Goal: Communication & Community: Answer question/provide support

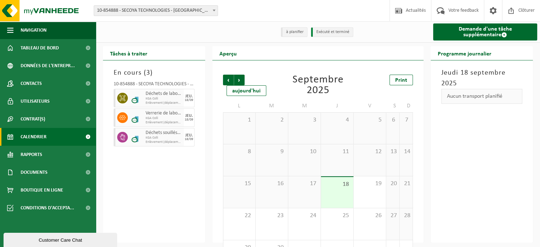
click at [159, 102] on span "Enlèvement (déplacement exclu)" at bounding box center [164, 103] width 37 height 4
click at [138, 95] on img at bounding box center [136, 98] width 11 height 11
click at [51, 174] on link "Documents" at bounding box center [48, 172] width 96 height 18
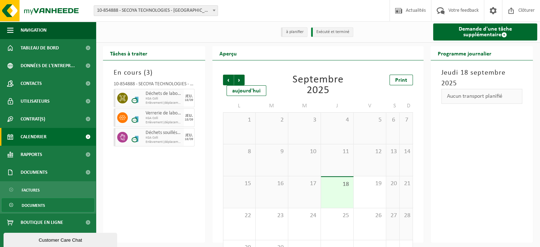
click at [38, 204] on span "Documents" at bounding box center [33, 206] width 23 height 14
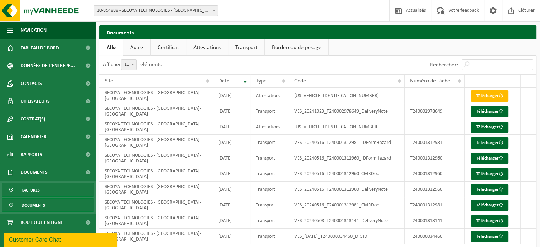
click at [41, 190] on link "Factures" at bounding box center [48, 190] width 92 height 14
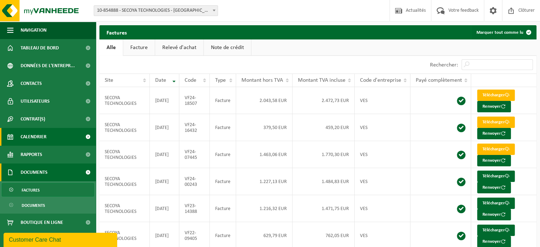
click at [31, 134] on span "Calendrier" at bounding box center [34, 137] width 26 height 18
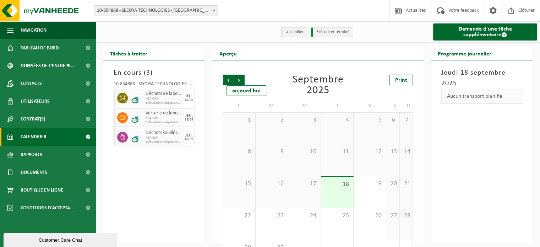
click at [178, 97] on span "KGA Colli" at bounding box center [164, 99] width 37 height 4
click at [156, 103] on span "Enlèvement (déplacement exclu)" at bounding box center [164, 103] width 37 height 4
click at [31, 46] on span "Tableau de bord" at bounding box center [40, 48] width 38 height 18
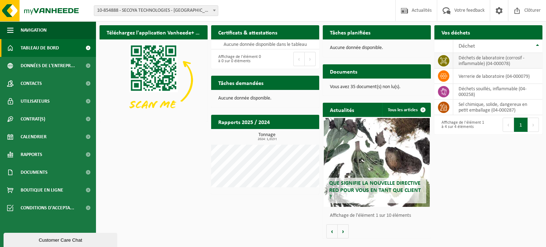
click at [489, 65] on td "déchets de laboratoire (corrosif - inflammable) (04-000078)" at bounding box center [497, 61] width 89 height 16
click at [45, 85] on link "Contacts" at bounding box center [48, 84] width 96 height 18
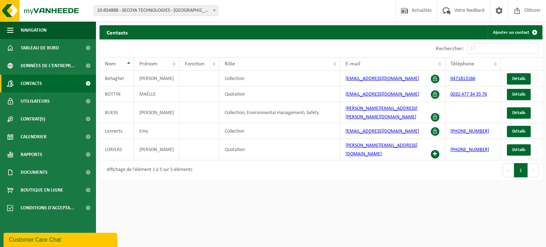
click at [41, 83] on span "Contacts" at bounding box center [31, 84] width 21 height 18
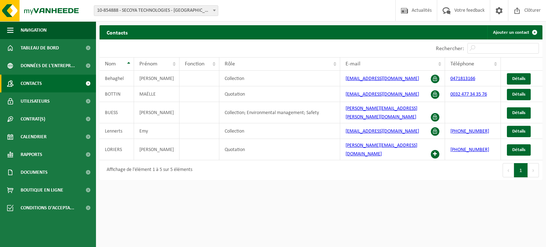
click at [47, 102] on span "Utilisateurs" at bounding box center [35, 101] width 29 height 18
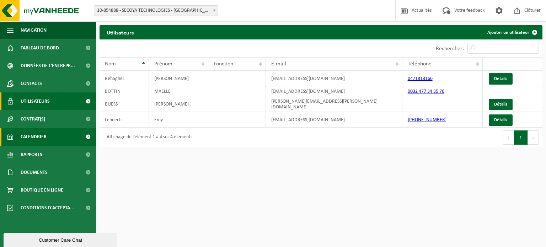
click at [49, 139] on link "Calendrier" at bounding box center [48, 137] width 96 height 18
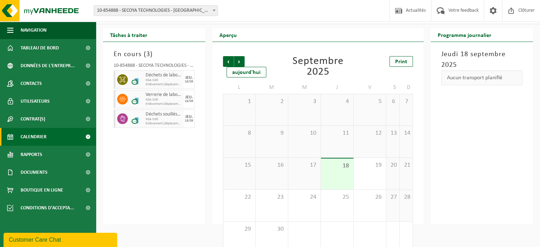
scroll to position [33, 0]
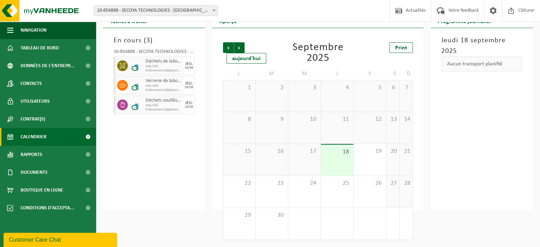
click at [305, 164] on div "17" at bounding box center [304, 160] width 32 height 32
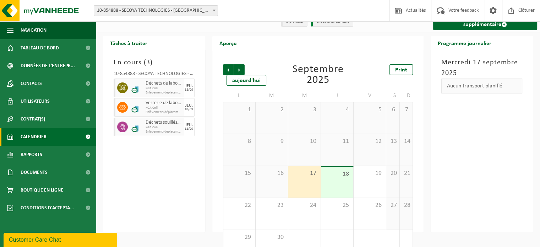
scroll to position [0, 0]
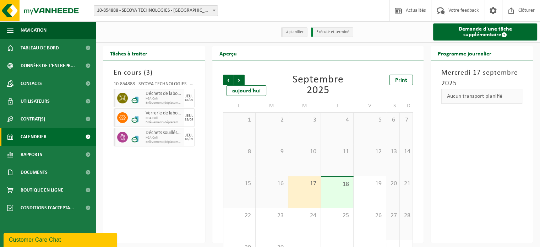
click at [342, 187] on span "18" at bounding box center [337, 184] width 25 height 8
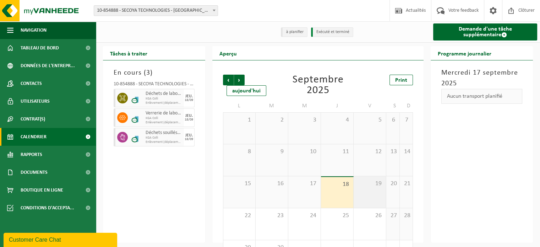
click at [371, 194] on div "19" at bounding box center [370, 192] width 32 height 32
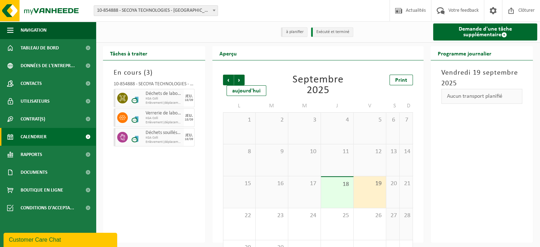
click at [343, 200] on div "18" at bounding box center [337, 192] width 32 height 31
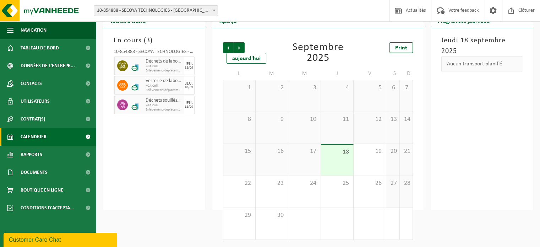
click at [157, 105] on span "KGA Colli" at bounding box center [164, 105] width 37 height 4
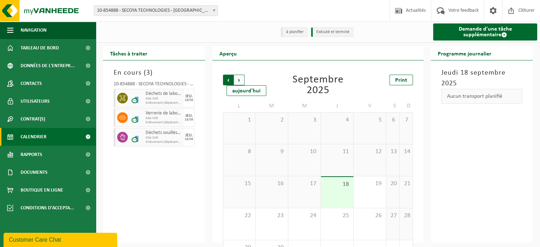
click at [237, 78] on span "Suivant" at bounding box center [239, 80] width 11 height 11
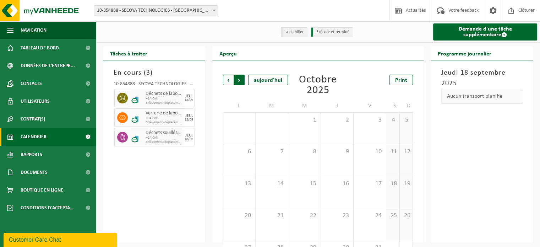
click at [226, 81] on span "Précédent" at bounding box center [228, 80] width 11 height 11
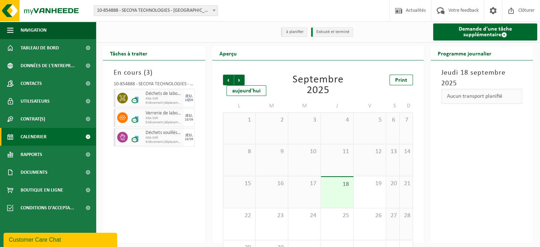
click at [189, 102] on div "18/09" at bounding box center [189, 100] width 9 height 4
click at [57, 54] on span "Tableau de bord" at bounding box center [40, 48] width 38 height 18
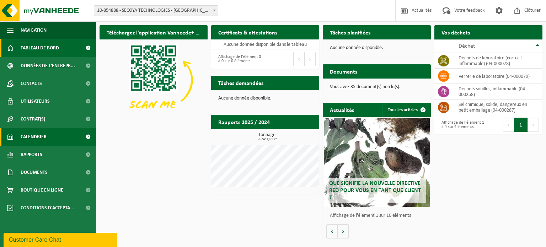
click at [45, 133] on span "Calendrier" at bounding box center [34, 137] width 26 height 18
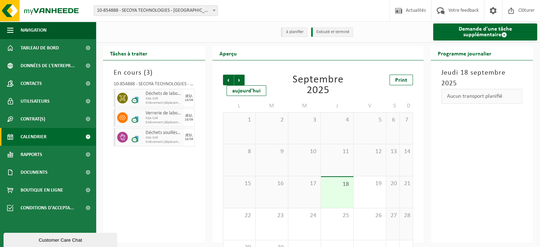
click at [68, 238] on div "Customer Care Chat" at bounding box center [60, 239] width 103 height 5
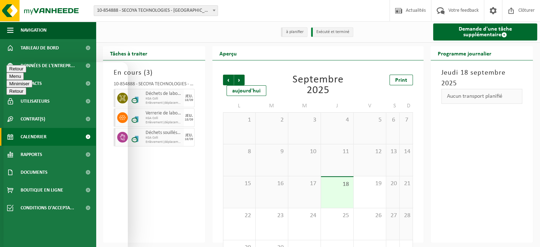
type textarea "b"
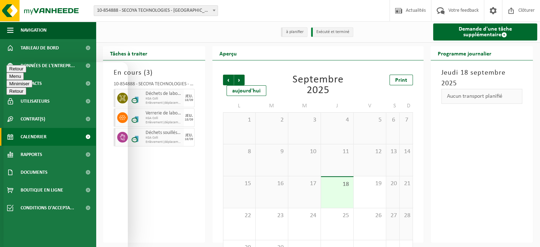
type textarea "Bonjour, nous avions un transport planifié pour [DATE] mais je constate qu'il n…"
type textarea "Pour Secoya Technologies"
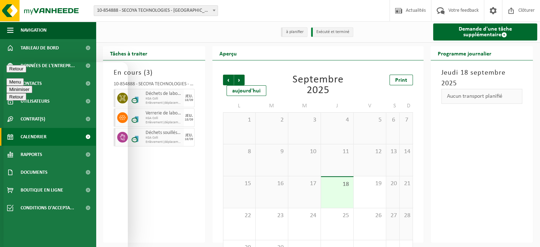
click at [32, 86] on button "Minimiser" at bounding box center [19, 89] width 26 height 7
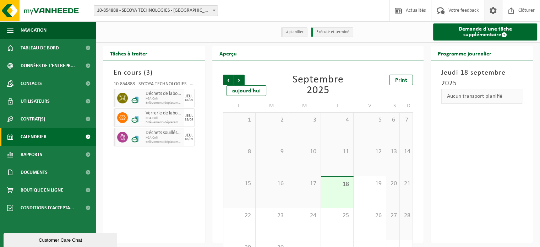
click at [486, 16] on link at bounding box center [493, 10] width 18 height 21
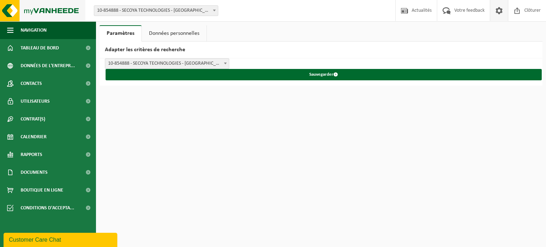
click at [9, 15] on img at bounding box center [42, 10] width 85 height 21
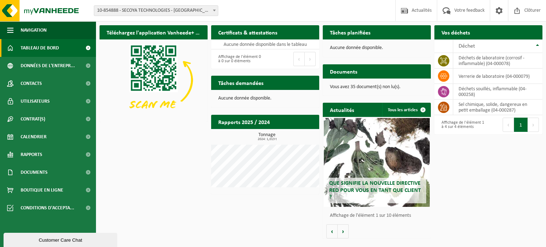
click at [44, 241] on div "Customer Care Chat" at bounding box center [60, 239] width 103 height 5
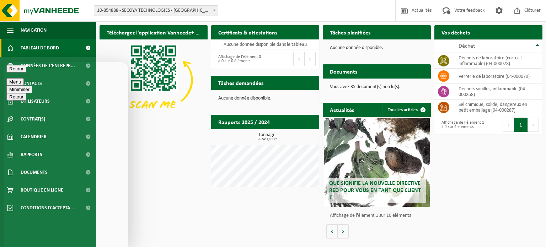
click at [32, 86] on button "Minimiser" at bounding box center [19, 89] width 26 height 7
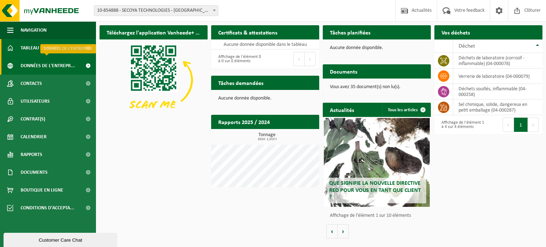
click at [68, 69] on span "Données de l'entrepr..." at bounding box center [48, 66] width 54 height 18
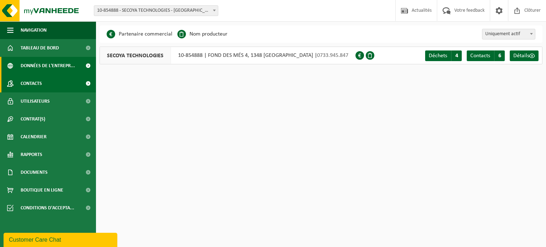
click at [23, 84] on span "Contacts" at bounding box center [31, 84] width 21 height 18
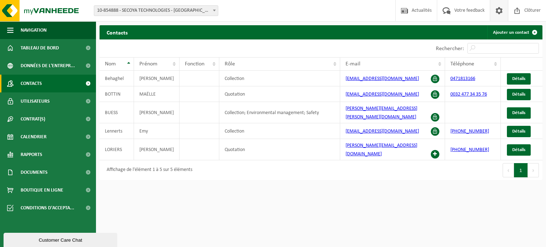
click at [502, 10] on span at bounding box center [498, 10] width 11 height 21
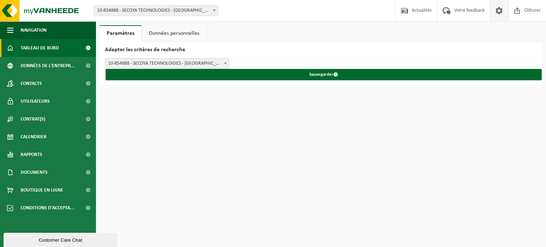
click at [40, 53] on span "Tableau de bord" at bounding box center [40, 48] width 38 height 18
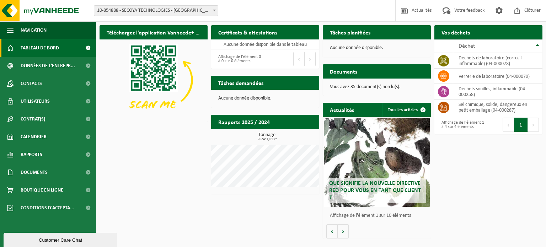
click at [68, 237] on div "Customer Care Chat" at bounding box center [60, 239] width 103 height 5
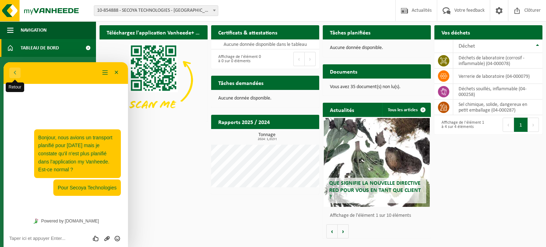
click at [16, 72] on button "Retour" at bounding box center [14, 73] width 11 height 11
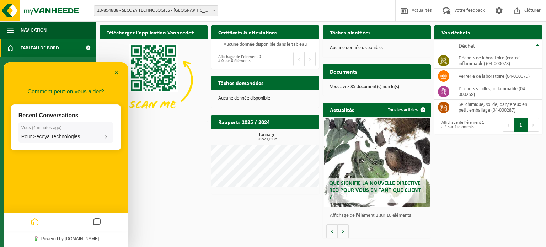
click at [95, 137] on div "Pour Secoya Technologies" at bounding box center [65, 136] width 89 height 6
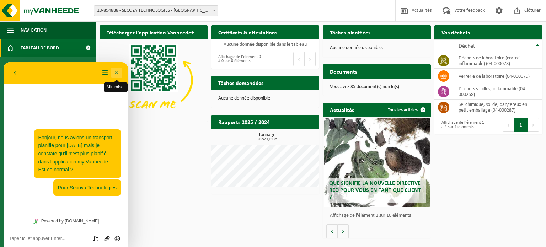
click at [119, 73] on button "Minimiser" at bounding box center [116, 73] width 11 height 11
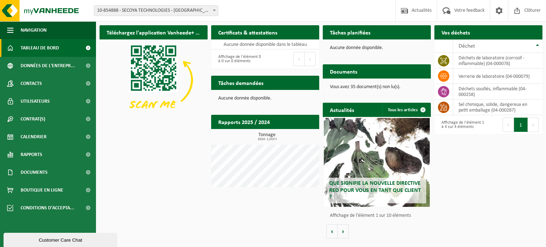
click at [215, 10] on b at bounding box center [214, 11] width 3 height 2
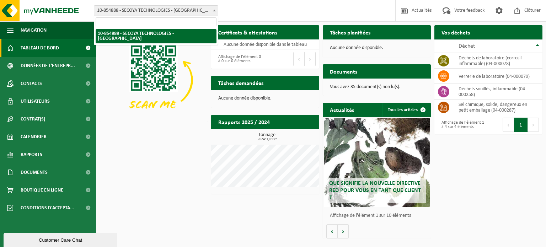
click at [215, 10] on b at bounding box center [214, 11] width 3 height 2
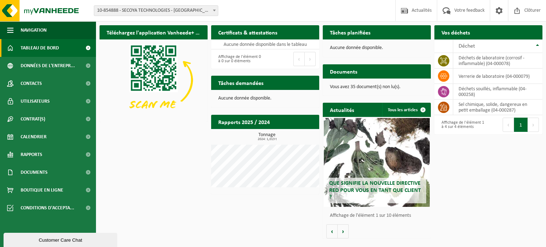
click at [45, 50] on span "Tableau de bord" at bounding box center [40, 48] width 38 height 18
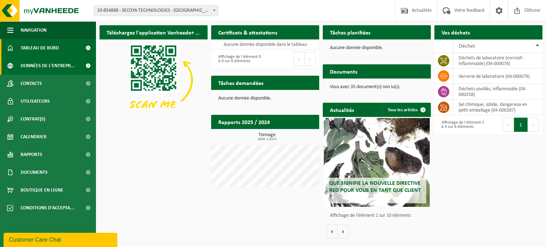
click at [34, 64] on span "Données de l'entrepr..." at bounding box center [48, 66] width 54 height 18
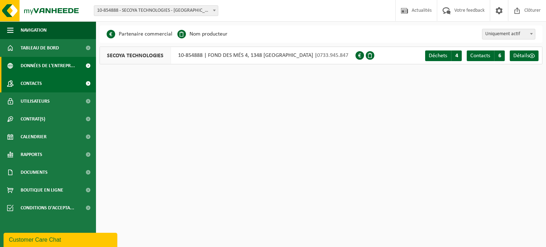
click at [32, 82] on span "Contacts" at bounding box center [31, 84] width 21 height 18
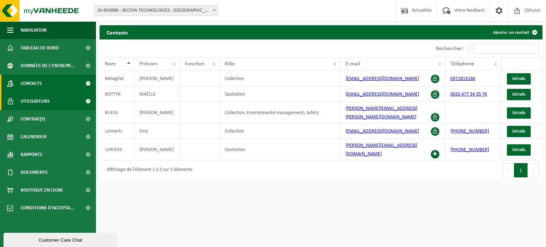
click at [37, 105] on span "Utilisateurs" at bounding box center [35, 101] width 29 height 18
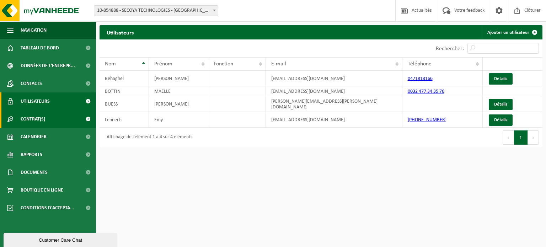
click at [36, 123] on span "Contrat(s)" at bounding box center [33, 119] width 25 height 18
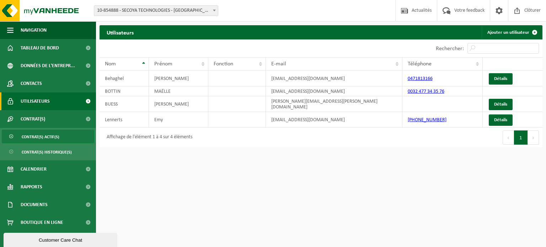
click at [36, 142] on span "Contrat(s) actif(s)" at bounding box center [41, 137] width 38 height 14
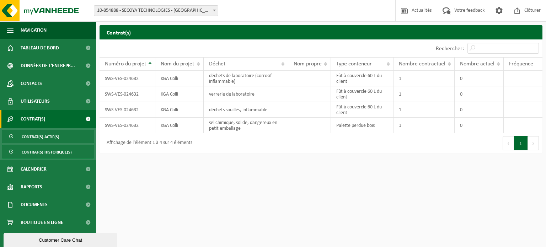
click at [33, 152] on span "Contrat(s) historique(s)" at bounding box center [47, 152] width 50 height 14
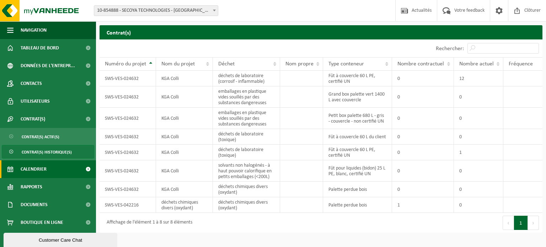
click at [44, 170] on span "Calendrier" at bounding box center [34, 169] width 26 height 18
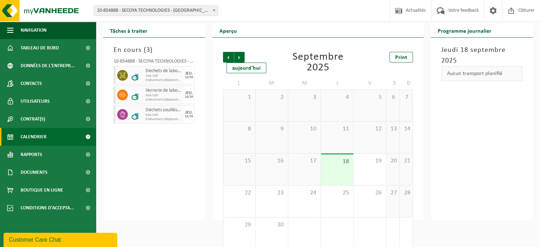
scroll to position [33, 0]
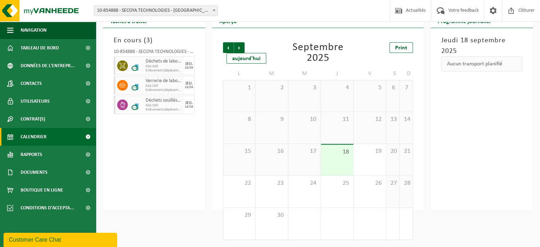
click at [87, 136] on span at bounding box center [88, 137] width 16 height 18
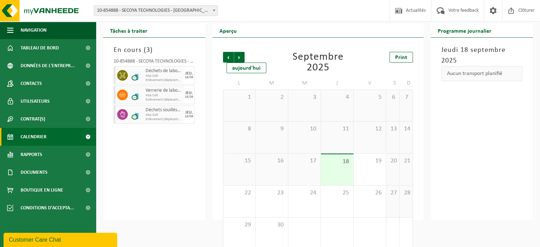
scroll to position [33, 0]
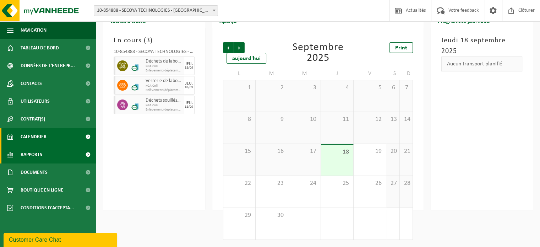
click at [57, 157] on link "Rapports" at bounding box center [48, 155] width 96 height 18
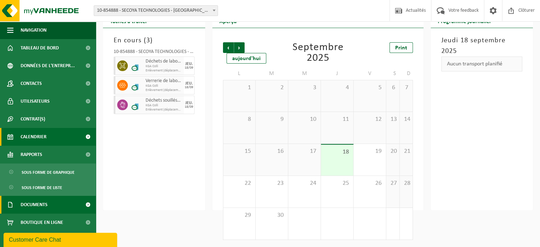
click at [36, 205] on span "Documents" at bounding box center [34, 205] width 27 height 18
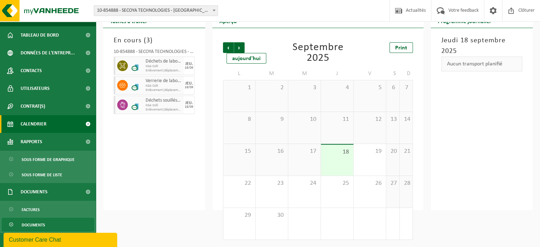
scroll to position [34, 0]
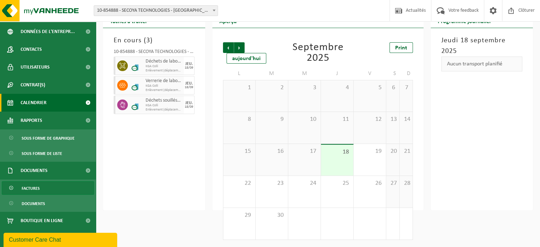
click at [48, 193] on link "Factures" at bounding box center [48, 188] width 92 height 14
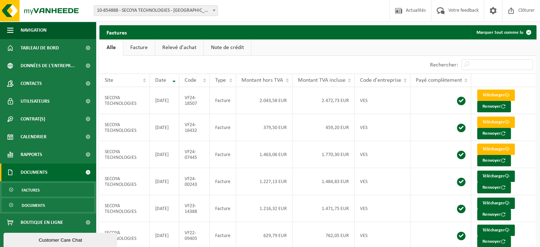
click at [39, 206] on span "Documents" at bounding box center [33, 206] width 23 height 14
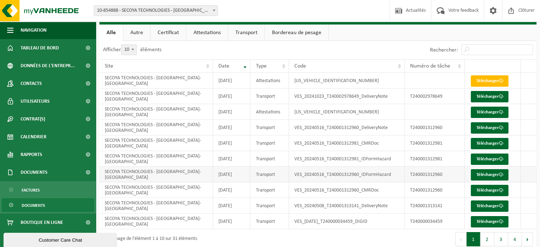
scroll to position [23, 0]
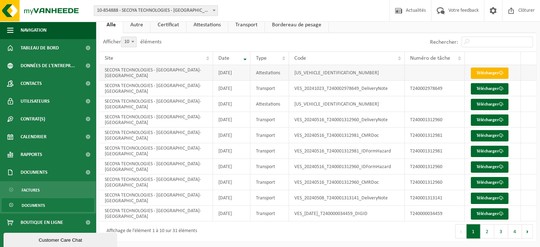
click at [479, 72] on link "Télécharger" at bounding box center [490, 73] width 38 height 11
click at [27, 139] on span "Calendrier" at bounding box center [34, 137] width 26 height 18
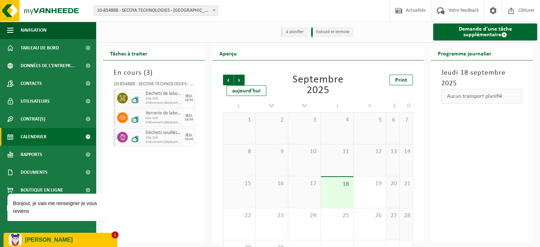
click at [67, 237] on p "[PERSON_NAME]" at bounding box center [68, 240] width 87 height 6
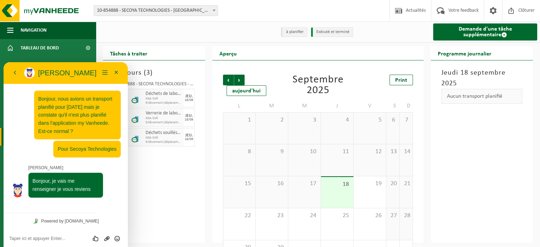
click at [477, 193] on div "[DATE] Aucun transport planifié" at bounding box center [482, 151] width 102 height 182
click at [105, 70] on button "Menu" at bounding box center [104, 73] width 11 height 11
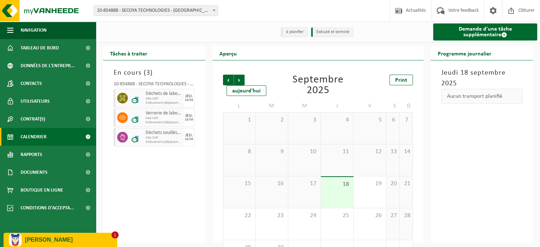
click at [42, 238] on p "[PERSON_NAME]" at bounding box center [68, 240] width 87 height 6
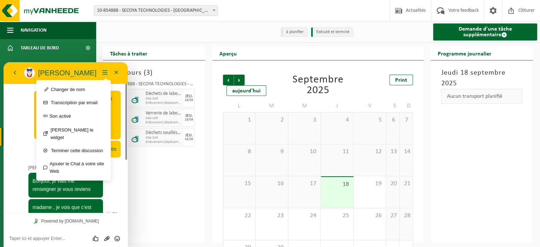
click at [63, 204] on p "madame , je vois que c'est pour du déchet dangereux, c'est bien cela ?" at bounding box center [66, 215] width 66 height 24
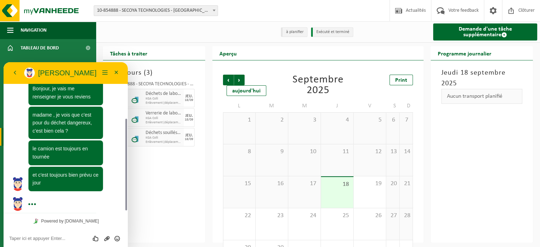
scroll to position [96, 0]
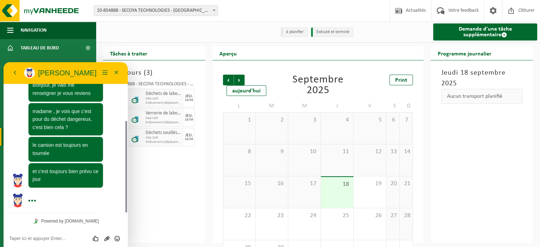
click at [47, 242] on div "Évaluez cette conversation Envoyer un fichier Insérer émoticône" at bounding box center [66, 238] width 124 height 18
click at [28, 238] on textarea at bounding box center [65, 239] width 113 height 6
click at [32, 241] on textarea at bounding box center [65, 239] width 113 height 6
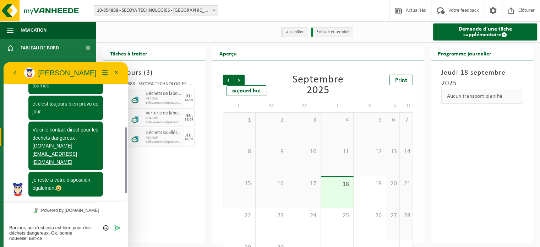
scroll to position [155, 0]
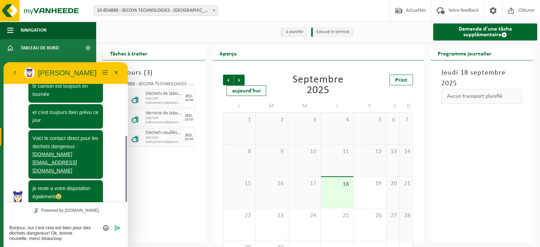
type textarea "Bonjour, oui c'est cela est bien pour des déchets dangereux! Ok, bonne nouvelle…"
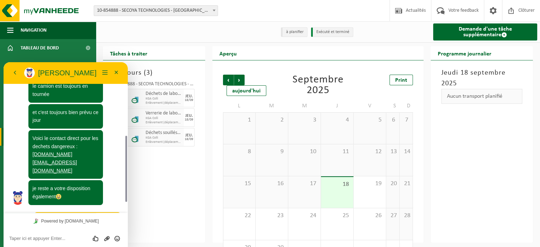
scroll to position [184, 0]
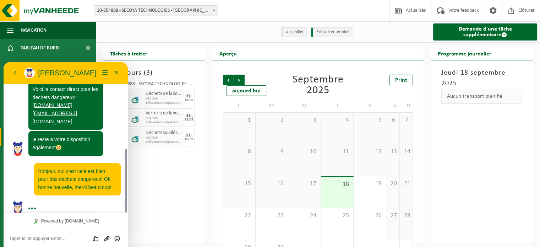
click at [86, 71] on p "[PERSON_NAME]" at bounding box center [68, 73] width 61 height 9
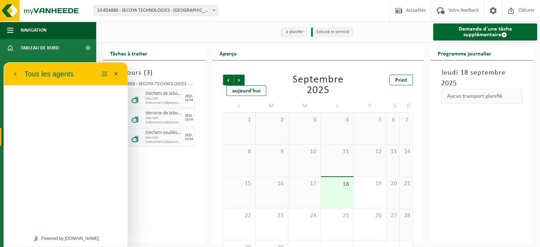
scroll to position [186, 0]
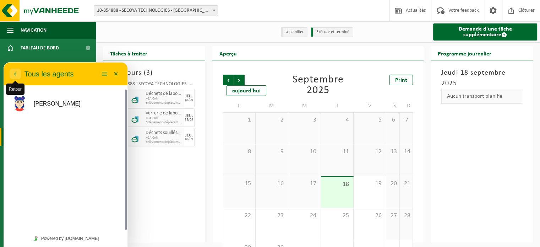
click at [19, 73] on button "Retour" at bounding box center [15, 74] width 11 height 11
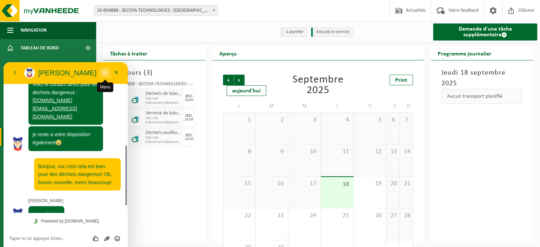
click at [108, 74] on button "Menu" at bounding box center [104, 73] width 11 height 11
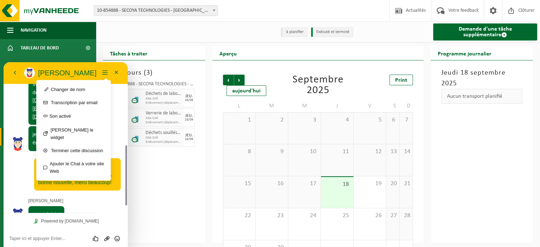
click at [76, 75] on p "[PERSON_NAME]" at bounding box center [68, 73] width 61 height 9
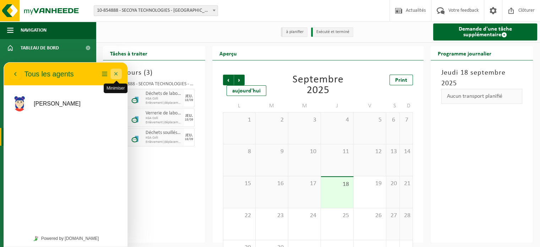
click at [118, 74] on button "Minimiser" at bounding box center [115, 74] width 11 height 11
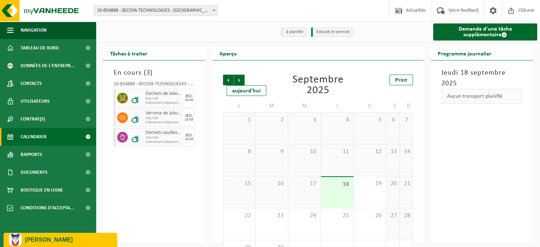
click at [177, 210] on div "En cours ( 3 ) 10-854888 - SECOYA TECHNOLOGIES - [GEOGRAPHIC_DATA] Déchets de l…" at bounding box center [154, 151] width 102 height 182
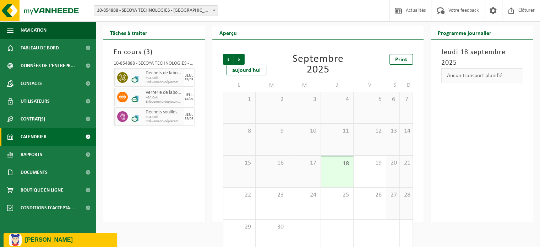
scroll to position [0, 0]
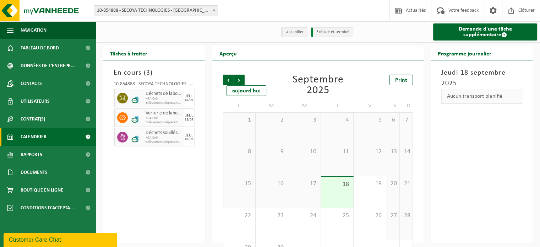
click at [131, 153] on div "En cours ( 3 ) 10-854888 - SECOYA TECHNOLOGIES - [GEOGRAPHIC_DATA] Déchets de l…" at bounding box center [154, 151] width 102 height 182
click at [62, 241] on div "Customer Care Chat" at bounding box center [60, 240] width 103 height 9
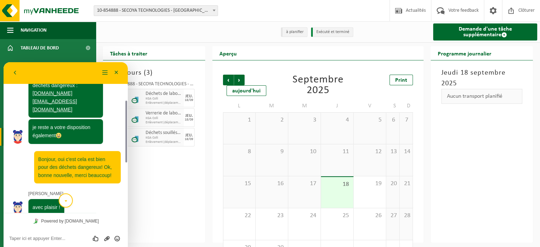
scroll to position [180, 0]
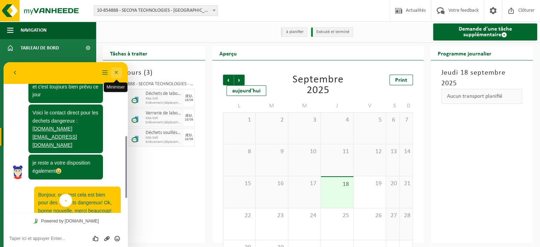
click at [117, 74] on button "Minimiser" at bounding box center [116, 73] width 11 height 11
